Goal: Information Seeking & Learning: Find specific fact

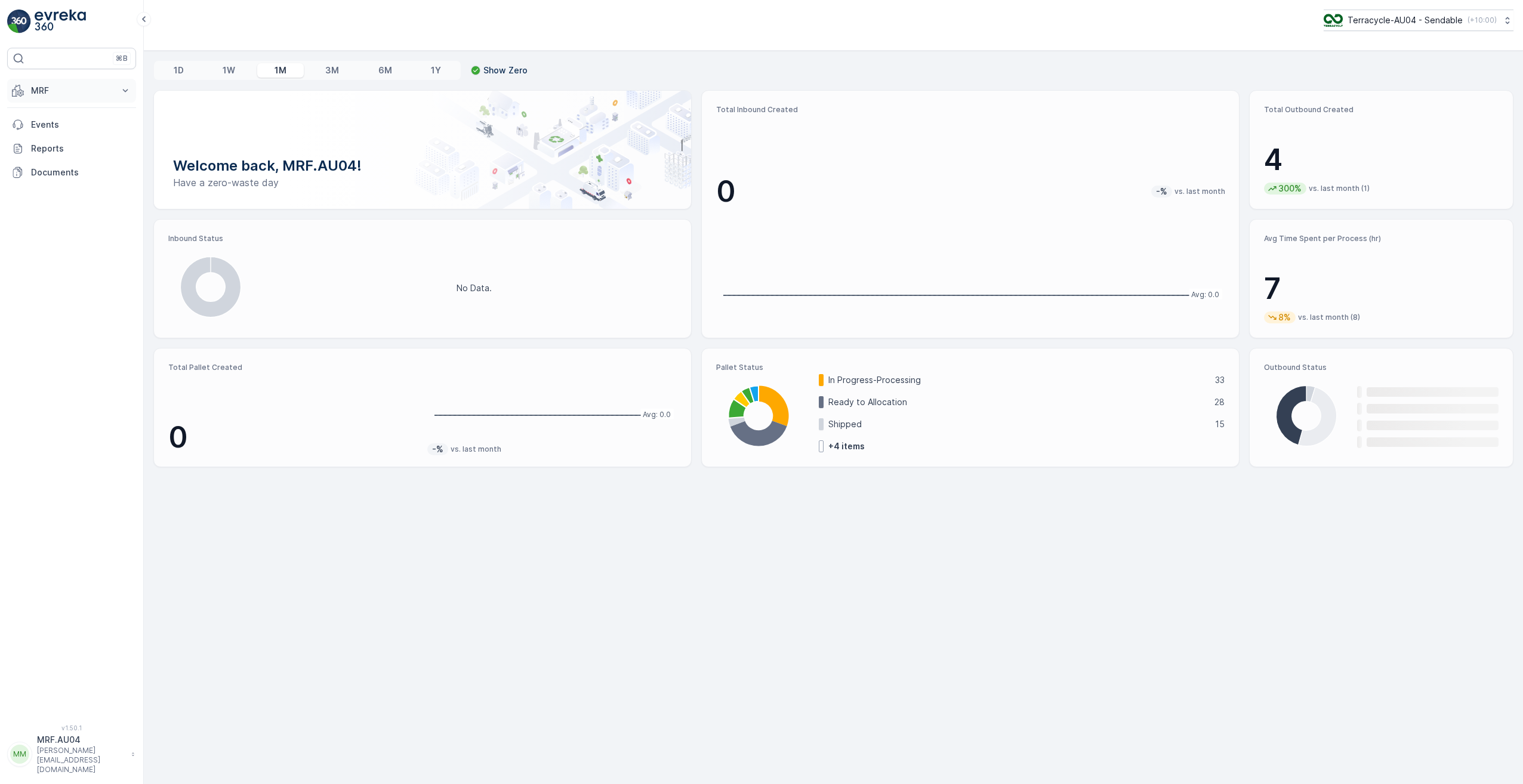
click at [119, 92] on button "MRF" at bounding box center [71, 90] width 129 height 24
click at [44, 144] on p "Pallet" at bounding box center [41, 144] width 23 height 12
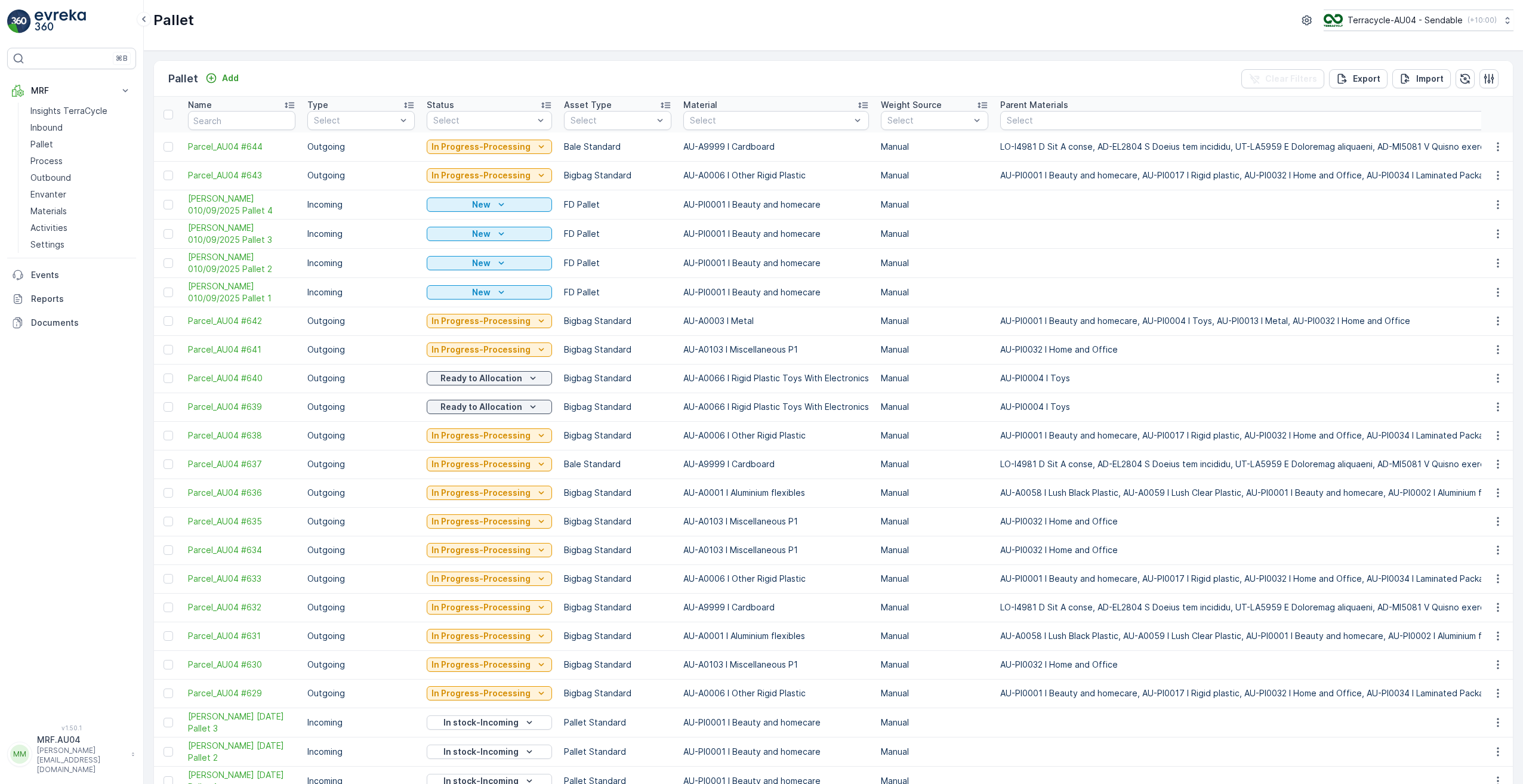
click at [211, 203] on span "[PERSON_NAME] 010/09/2025 Pallet 4" at bounding box center [242, 205] width 107 height 24
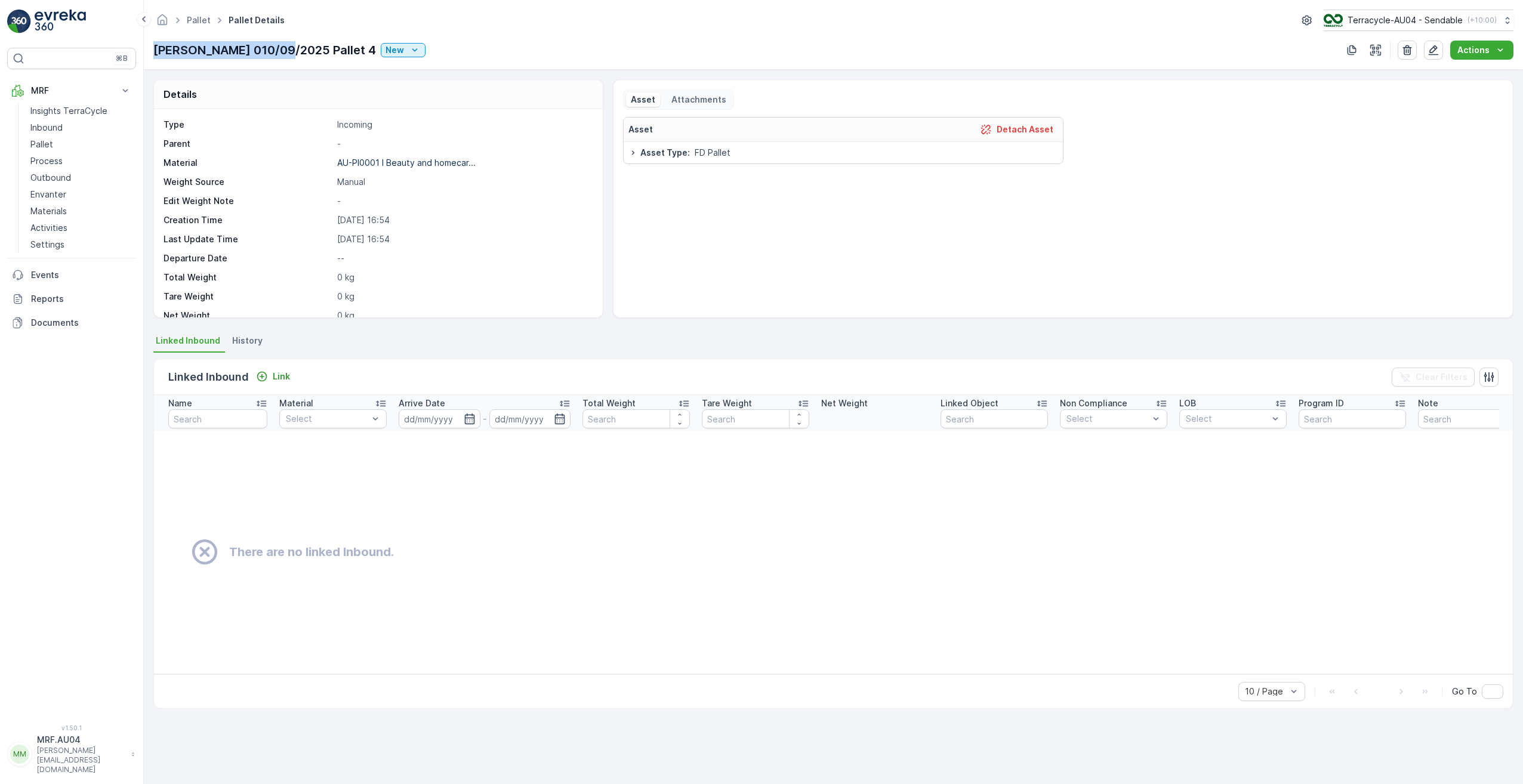
drag, startPoint x: 157, startPoint y: 49, endPoint x: 289, endPoint y: 53, distance: 132.1
click at [289, 53] on p "[PERSON_NAME] 010/09/2025 Pallet 4" at bounding box center [264, 50] width 222 height 18
copy p "FD Mecca 010/09/2025"
drag, startPoint x: 338, startPoint y: 161, endPoint x: 467, endPoint y: 168, distance: 129.2
click at [467, 168] on div "Type Incoming Parent - Material AU-PI0001 I Beauty and homecar... Weight Source…" at bounding box center [377, 268] width 427 height 298
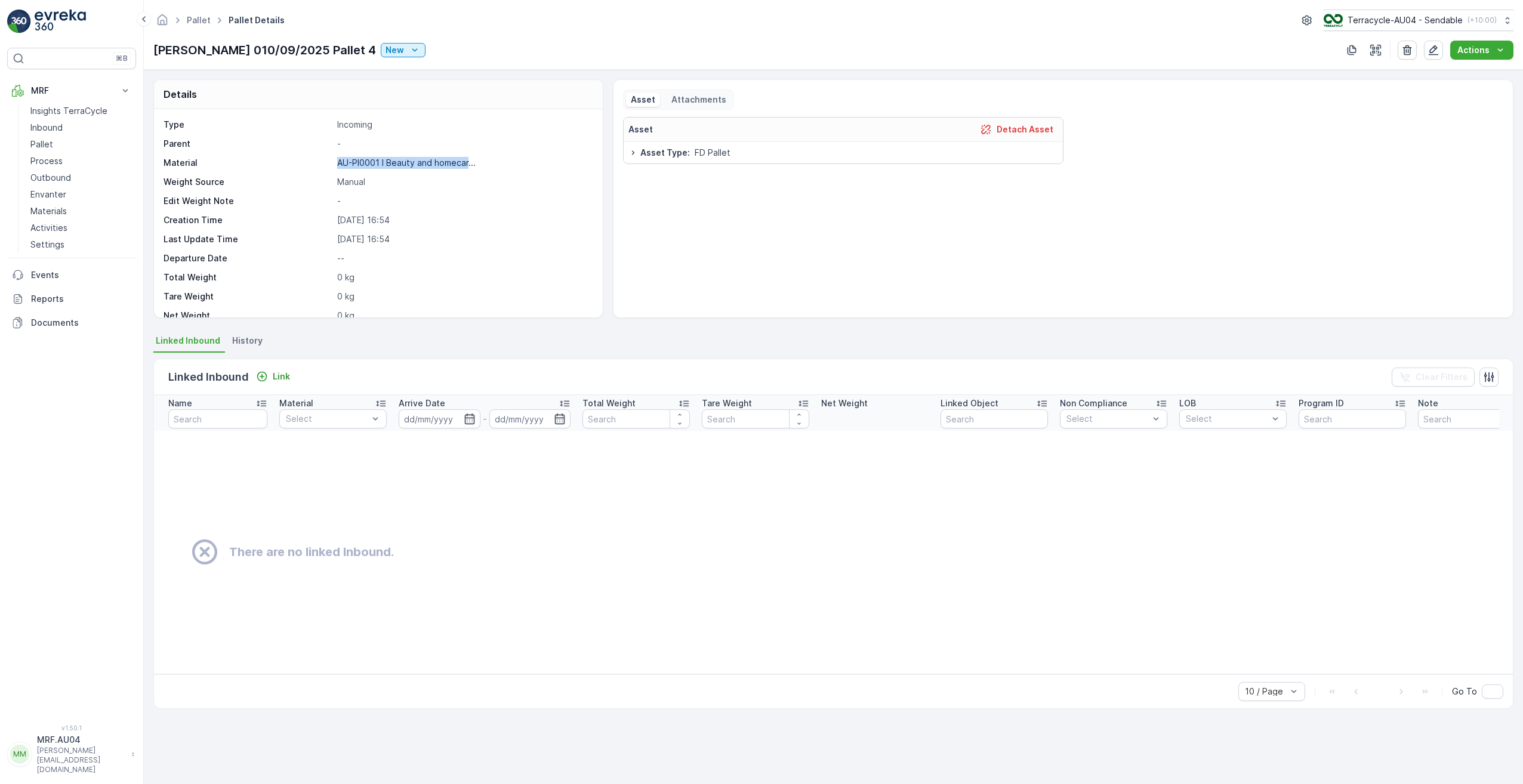
drag, startPoint x: 467, startPoint y: 168, endPoint x: 457, endPoint y: 166, distance: 10.2
copy p "AU-PI0001 I Beauty and homecar"
